Goal: Information Seeking & Learning: Find specific fact

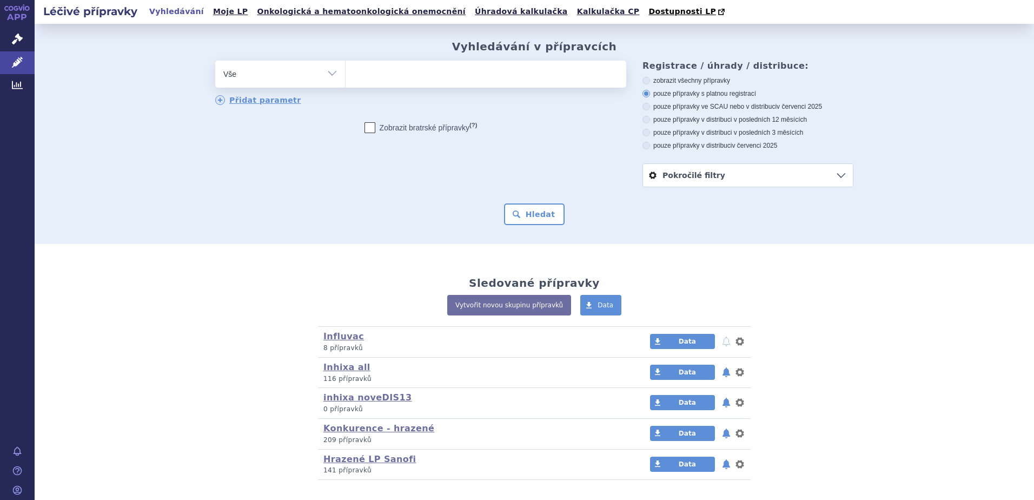
click at [314, 77] on select "Vše Přípravek/SUKL kód MAH VPOIS ATC/Aktivní látka Léková forma Síla" at bounding box center [280, 73] width 130 height 24
select select "filter-atc-group"
click at [215, 61] on select "Vše Přípravek/SUKL kód MAH VPOIS ATC/Aktivní látka Léková forma Síla" at bounding box center [280, 73] width 130 height 24
click at [405, 70] on ul at bounding box center [486, 72] width 281 height 23
click at [346, 70] on select at bounding box center [345, 73] width 1 height 27
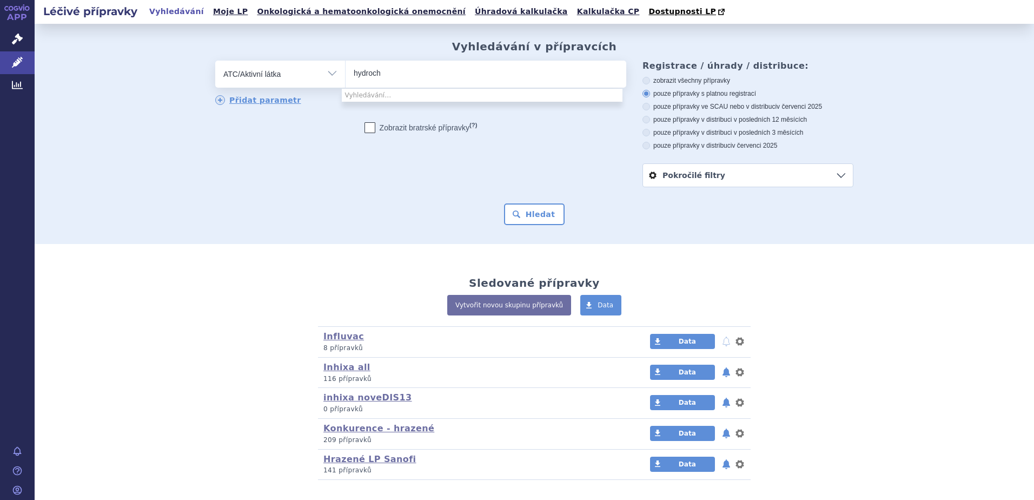
type input "hydrochl"
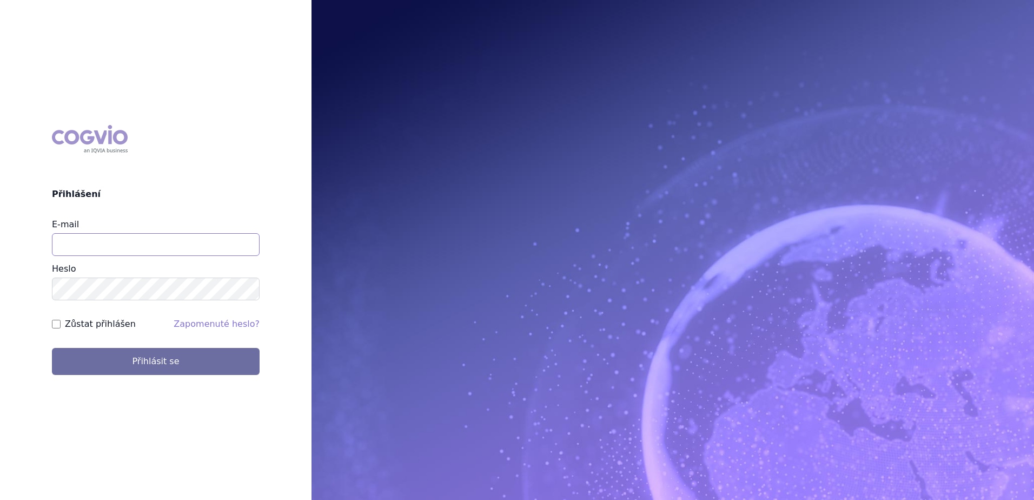
click at [82, 243] on input "E-mail" at bounding box center [156, 244] width 208 height 23
type input "petr.setina@sanofi.com"
click at [52, 348] on button "Přihlásit se" at bounding box center [156, 361] width 208 height 27
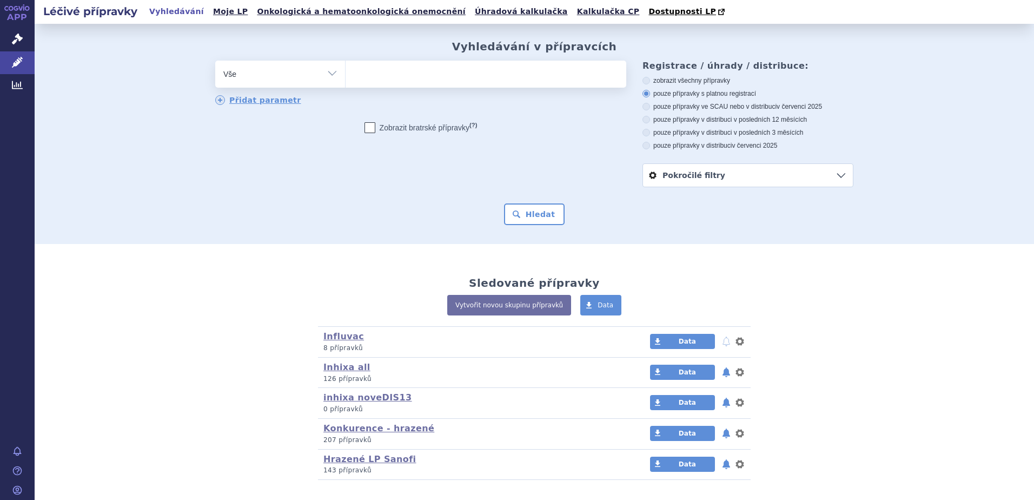
click at [263, 72] on select "Vše Přípravek/SUKL kód MAH VPOIS ATC/Aktivní látka Léková forma Síla" at bounding box center [280, 73] width 130 height 24
select select "filter-atc-group"
click at [215, 61] on select "Vše Přípravek/SUKL kód MAH VPOIS ATC/Aktivní látka Léková forma Síla" at bounding box center [280, 73] width 130 height 24
click at [381, 82] on ul at bounding box center [486, 72] width 281 height 23
click at [346, 82] on select at bounding box center [345, 73] width 1 height 27
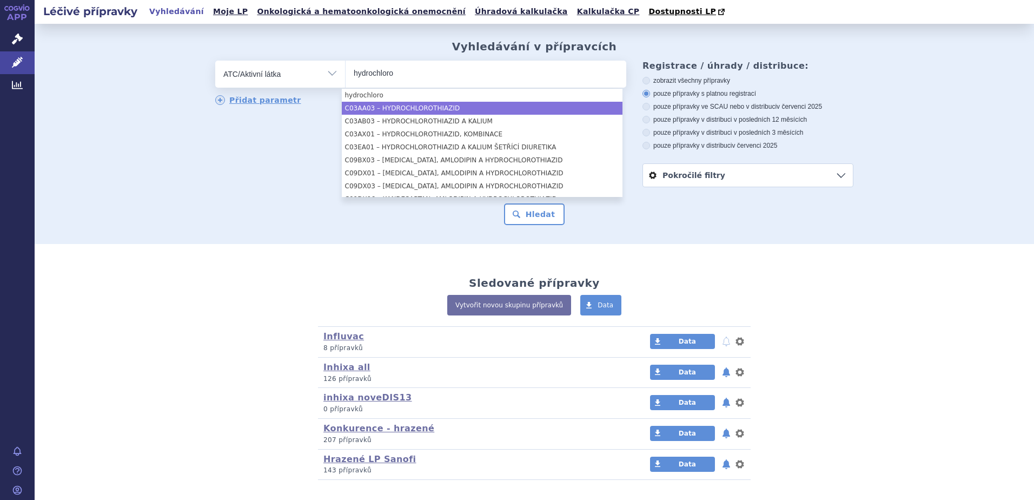
type input "hydrochloro"
select select "C03AA03"
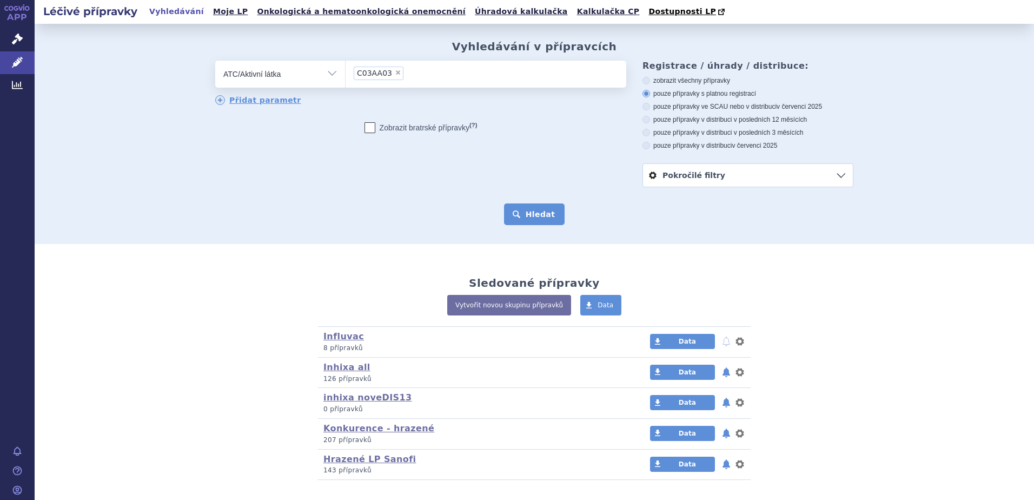
click at [525, 214] on button "Hledat" at bounding box center [534, 214] width 61 height 22
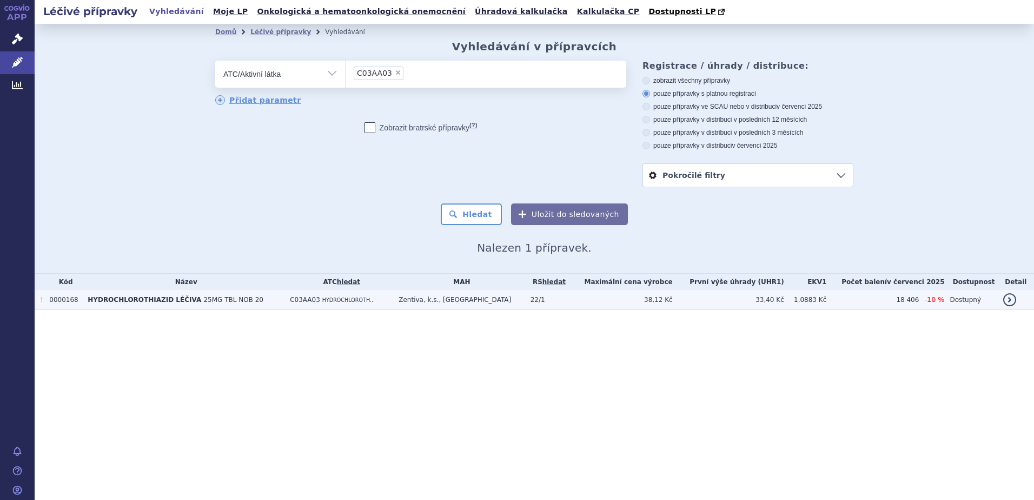
click at [203, 300] on span "25MG TBL NOB 20" at bounding box center [233, 300] width 60 height 8
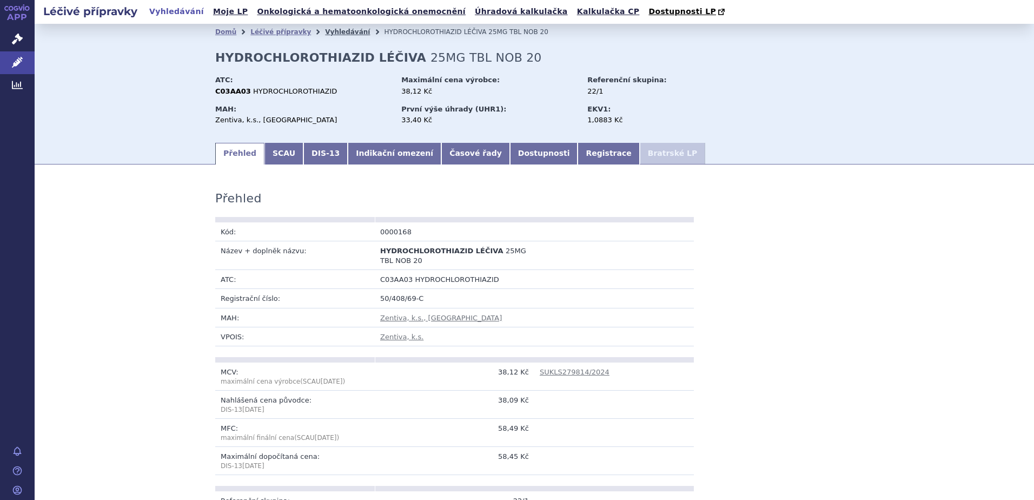
click at [325, 34] on link "Vyhledávání" at bounding box center [347, 32] width 45 height 8
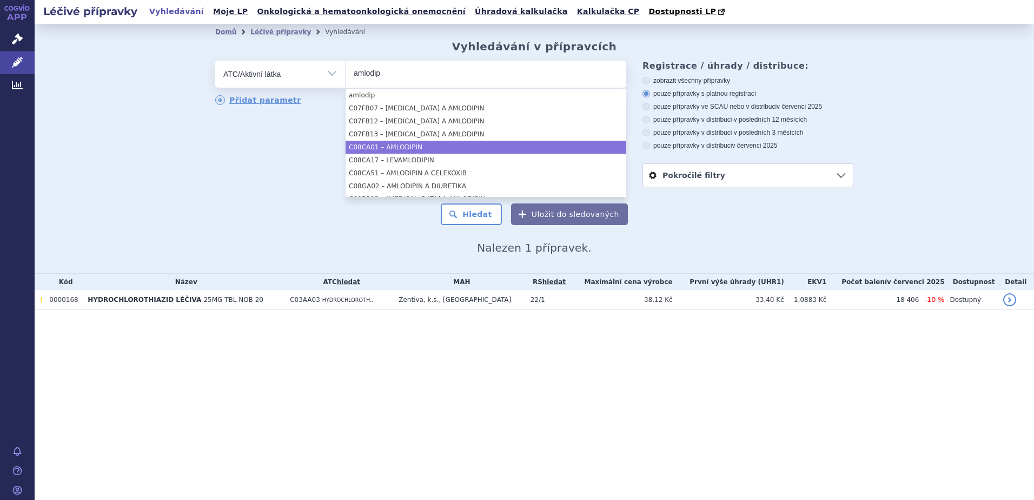
type input "amlodip"
select select "C08CA01"
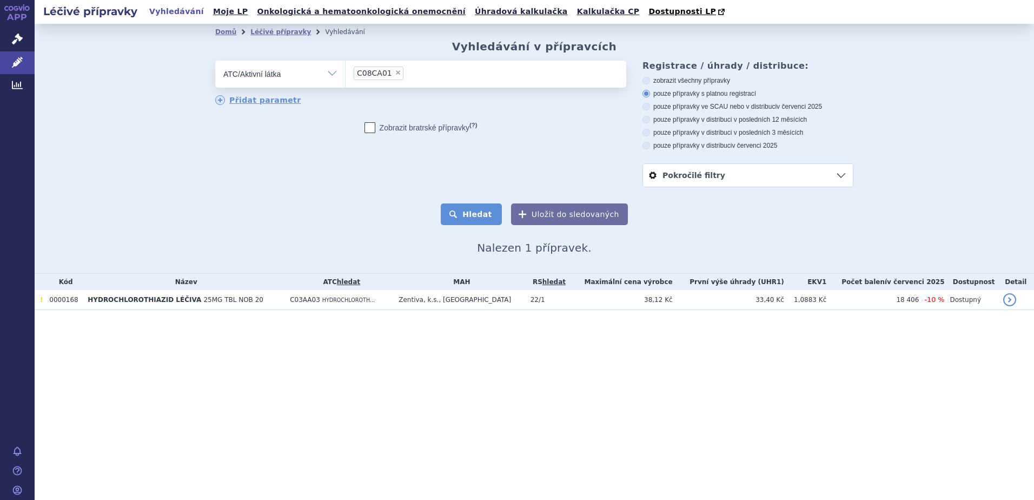
click at [475, 220] on button "Hledat" at bounding box center [471, 214] width 61 height 22
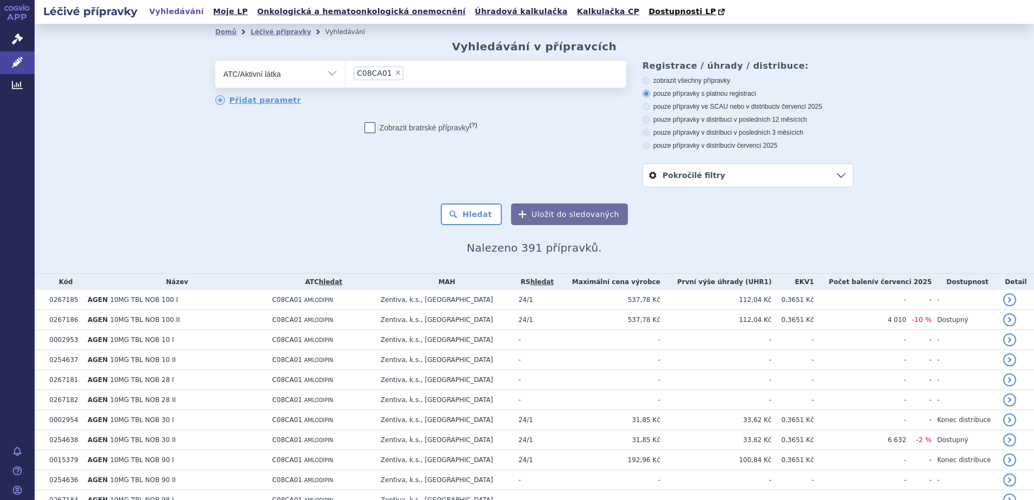
click at [702, 108] on label "pouze přípravky ve SCAU nebo v distribuci v červenci 2025" at bounding box center [748, 106] width 211 height 9
click at [651, 108] on input "pouze přípravky ve SCAU nebo v distribuci v červenci 2025" at bounding box center [647, 107] width 7 height 7
radio input "true"
click at [459, 217] on button "Hledat" at bounding box center [471, 214] width 61 height 22
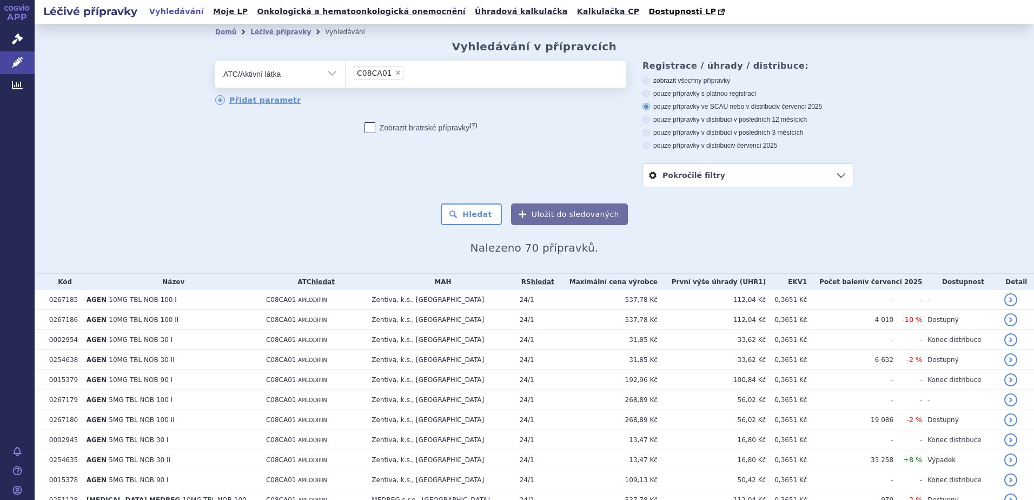
click at [395, 74] on span "×" at bounding box center [398, 72] width 6 height 6
click at [346, 74] on select "C08CA01" at bounding box center [345, 73] width 1 height 27
select select
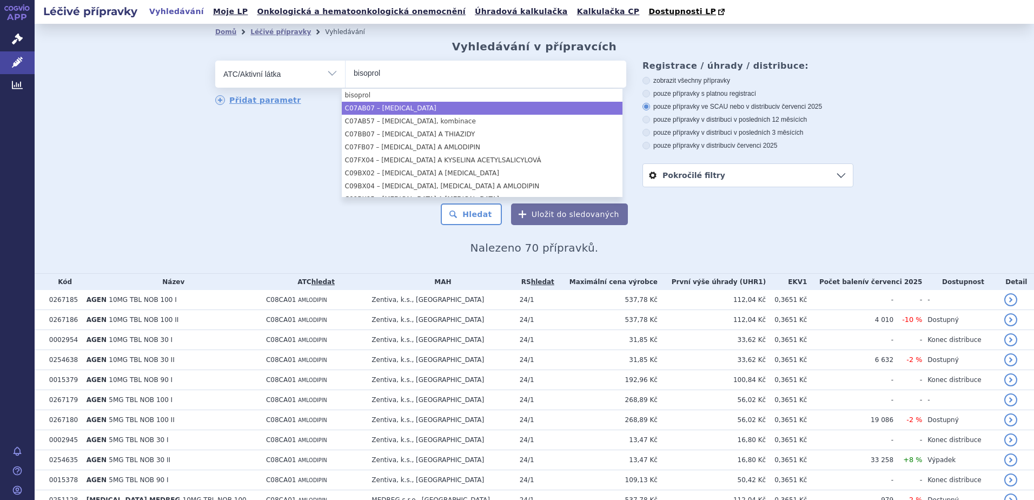
type input "bisoprol"
select select "C07AB07"
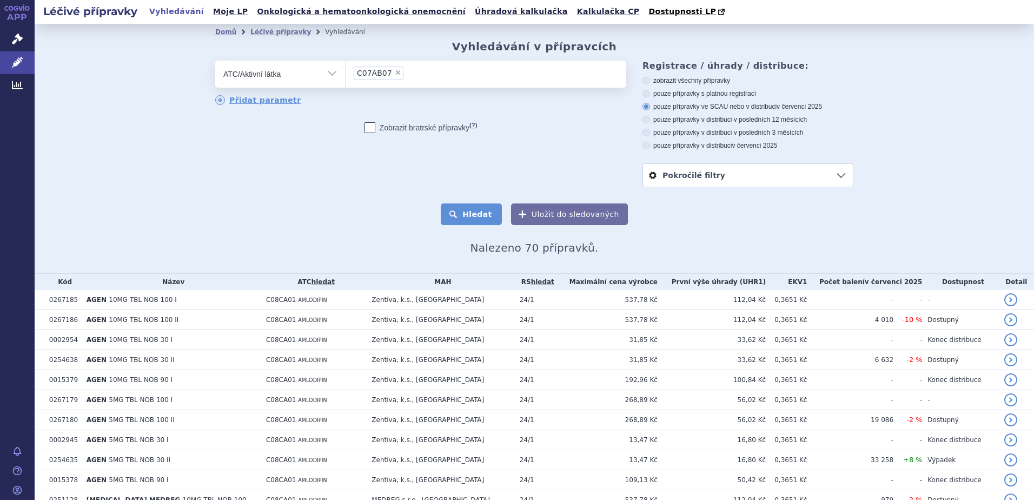
click at [468, 219] on button "Hledat" at bounding box center [471, 214] width 61 height 22
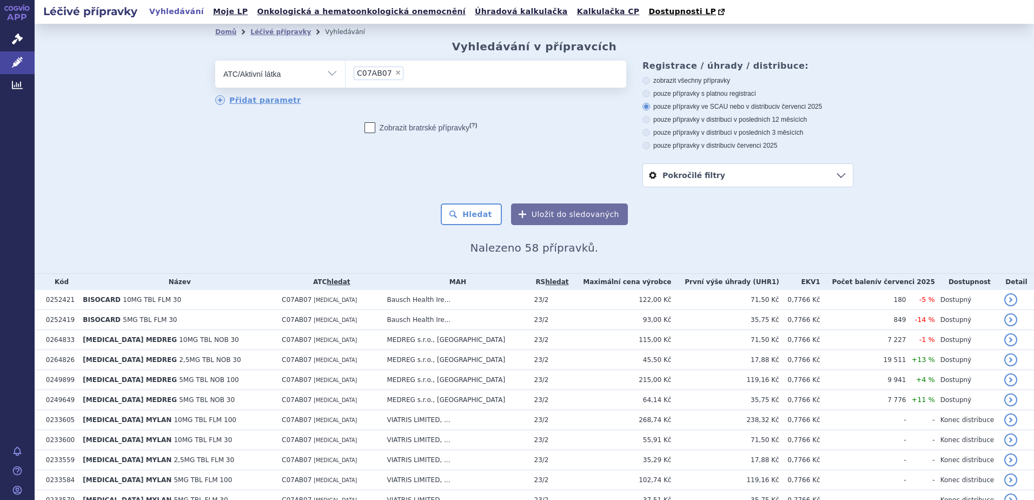
click at [395, 74] on span "×" at bounding box center [398, 72] width 6 height 6
click at [346, 74] on select "C07AB07" at bounding box center [345, 73] width 1 height 27
select select
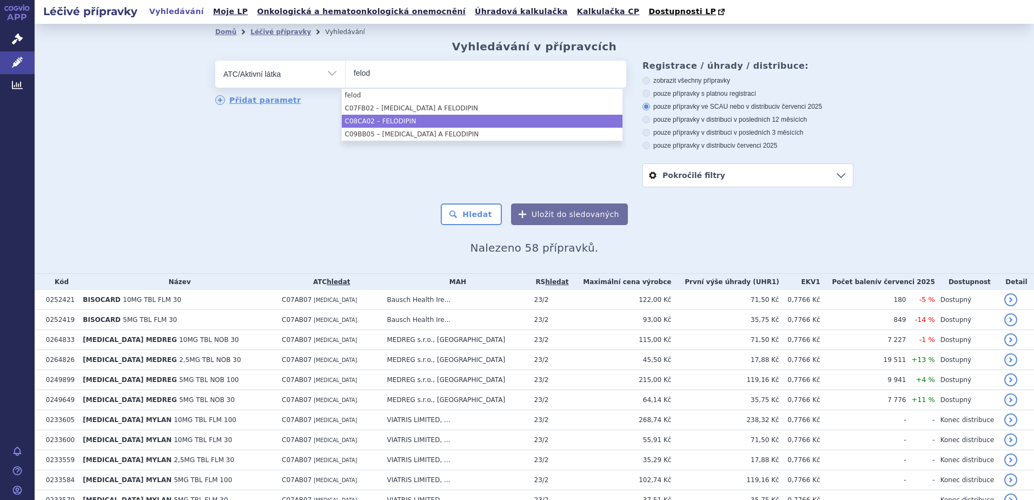
type input "felod"
select select "C08CA02"
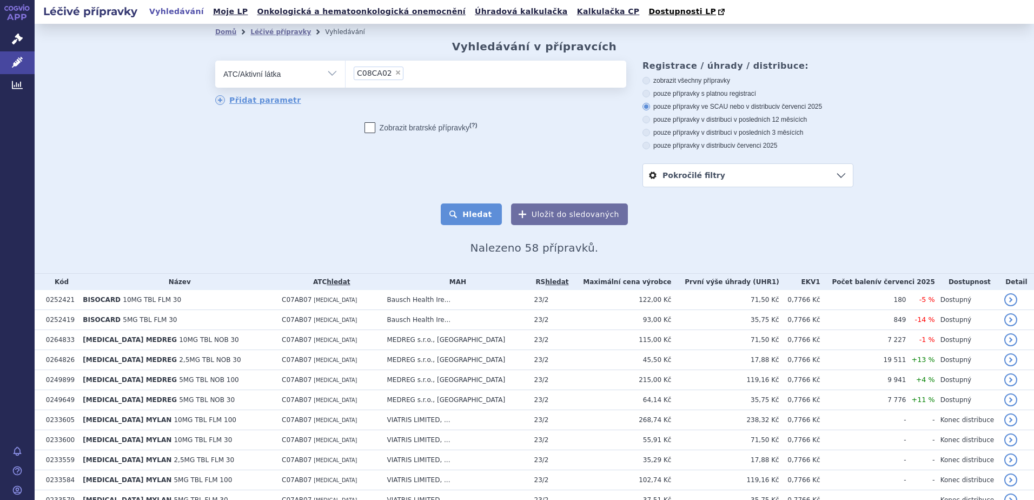
click at [477, 219] on button "Hledat" at bounding box center [471, 214] width 61 height 22
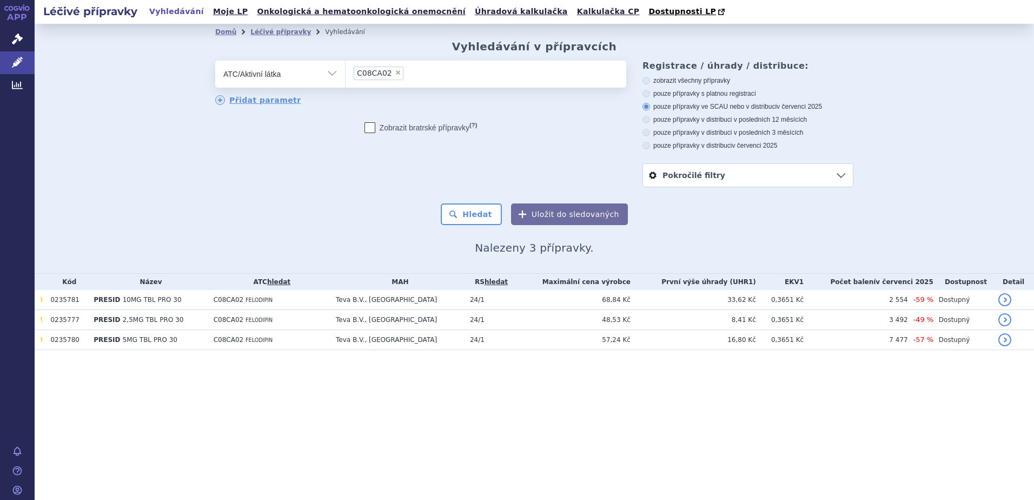
click at [395, 73] on span "×" at bounding box center [398, 72] width 6 height 6
click at [346, 73] on select "C08CA02" at bounding box center [345, 73] width 1 height 27
select select
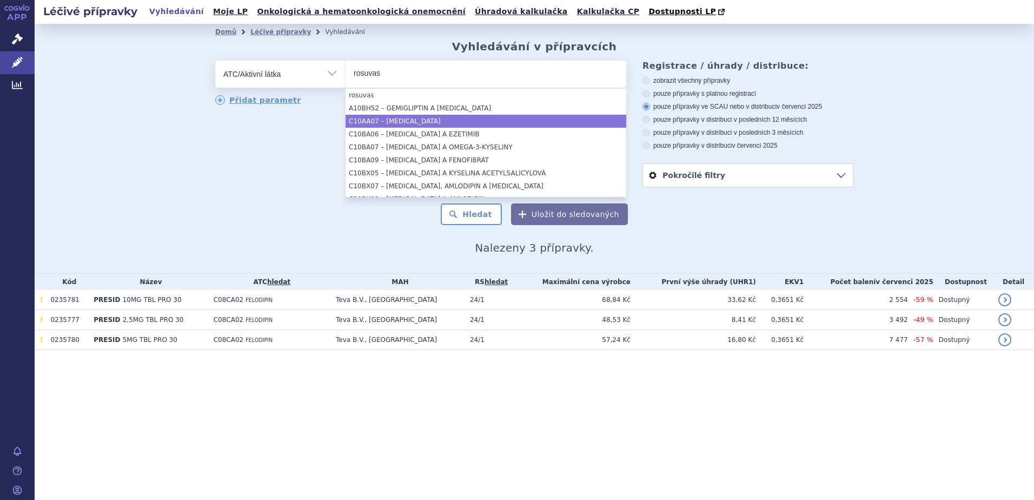
type input "rosuvas"
select select "C10AA07"
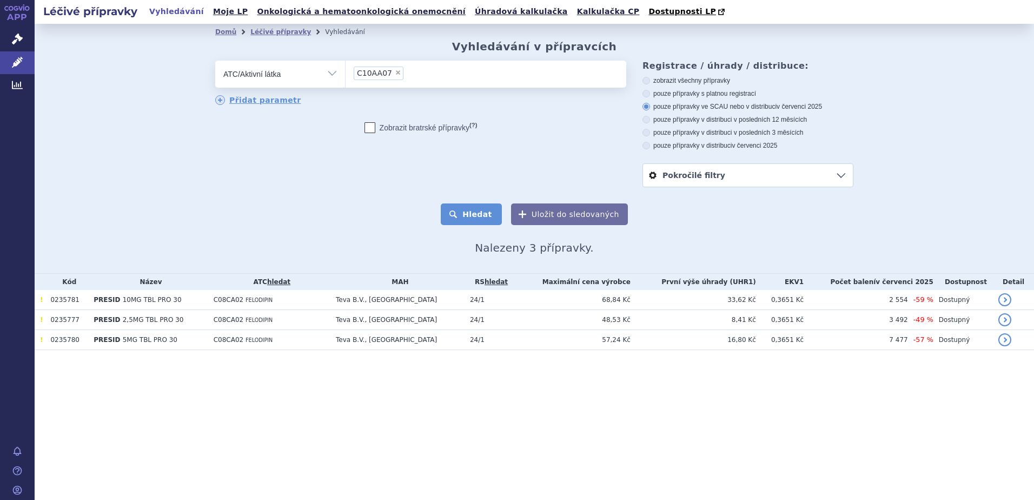
click at [474, 218] on button "Hledat" at bounding box center [471, 214] width 61 height 22
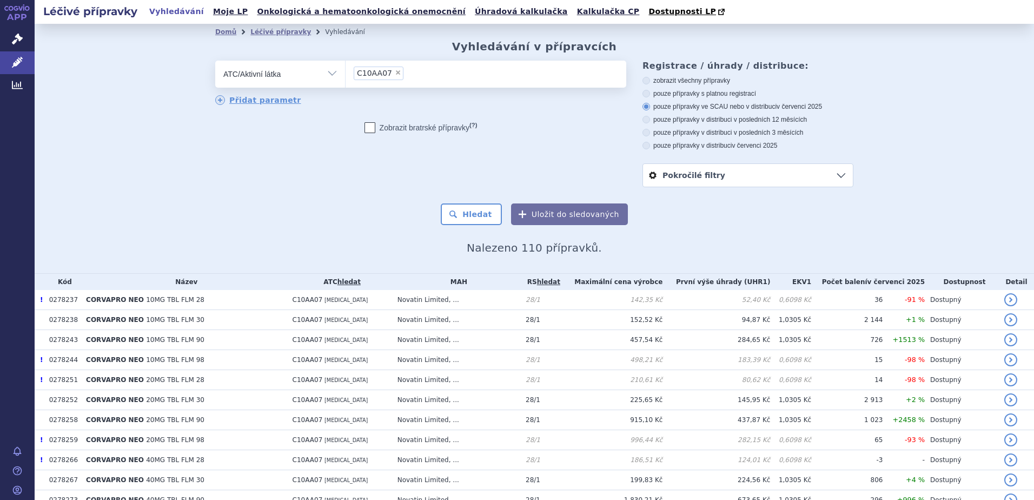
click at [395, 75] on span "×" at bounding box center [398, 72] width 6 height 6
click at [346, 75] on select "C10AA07" at bounding box center [345, 73] width 1 height 27
select select
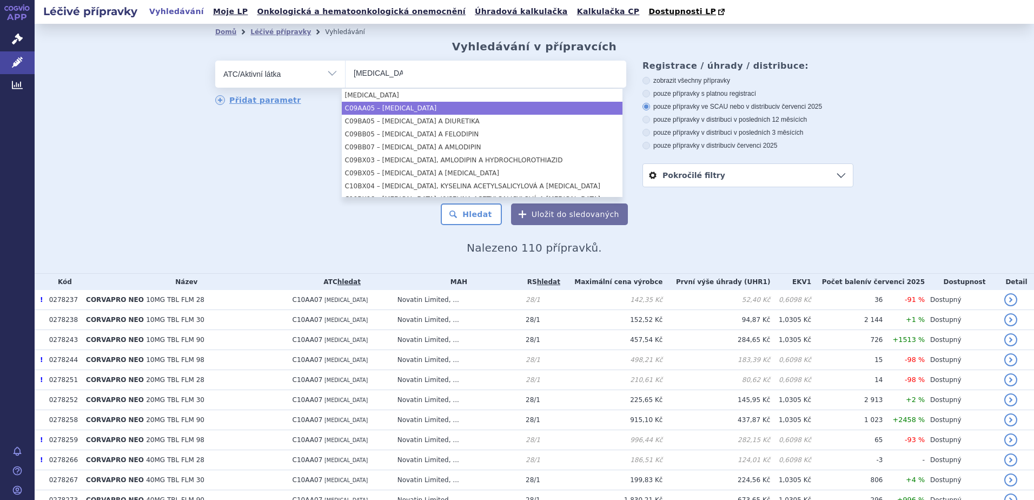
type input "ramipril"
select select "C09AA05"
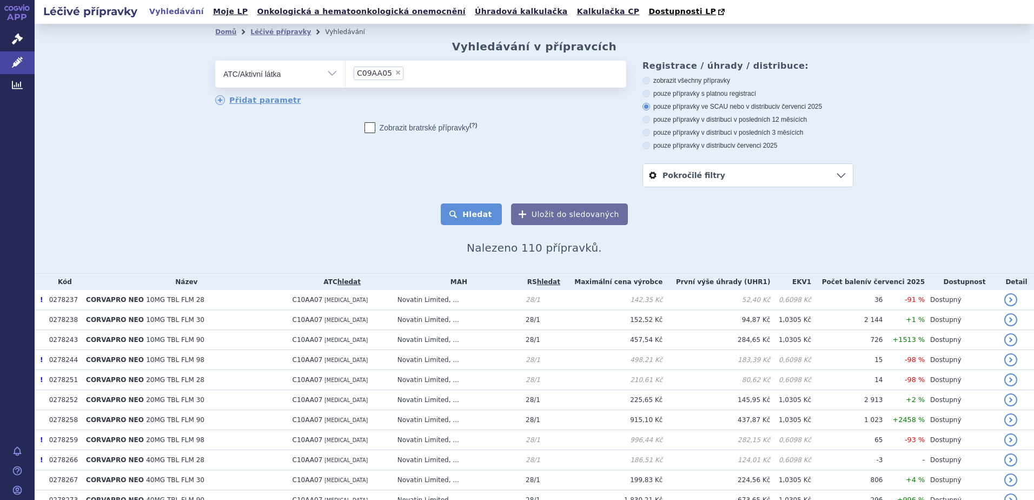
click at [453, 213] on button "Hledat" at bounding box center [471, 214] width 61 height 22
